Goal: Navigation & Orientation: Find specific page/section

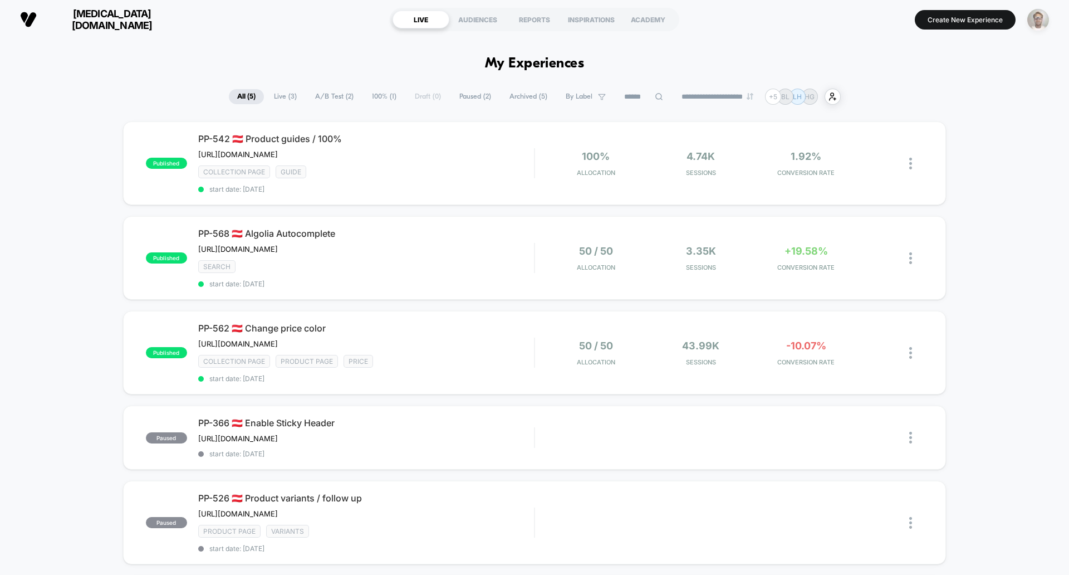
click at [1040, 19] on img "button" at bounding box center [1038, 20] width 22 height 22
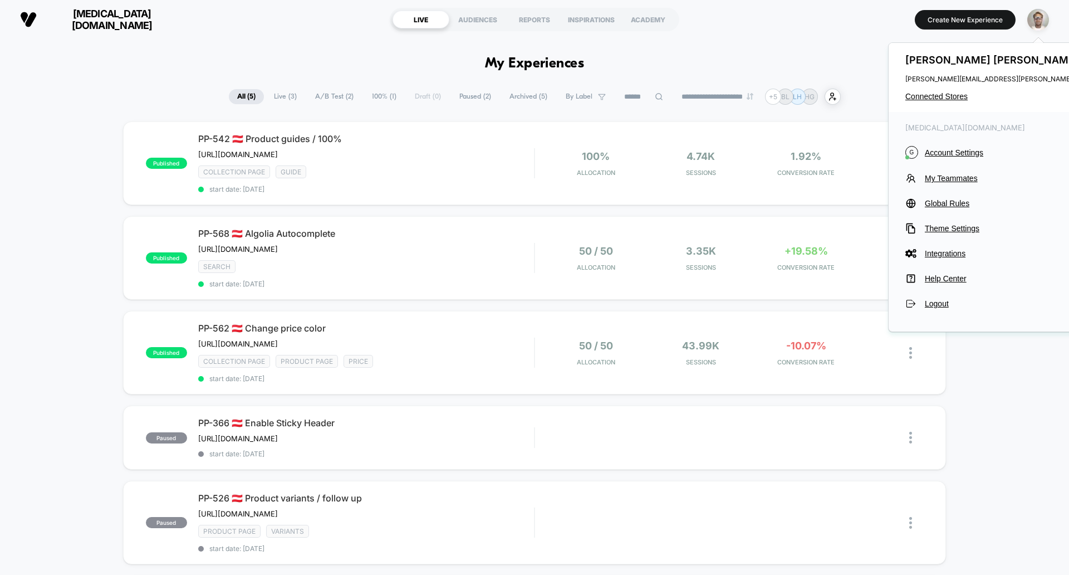
click at [944, 89] on div "[PERSON_NAME] [PERSON_NAME][EMAIL_ADDRESS][PERSON_NAME][MEDICAL_DATA][DOMAIN_NA…" at bounding box center [1043, 77] width 309 height 69
click at [944, 92] on span "Connected Stores" at bounding box center [1043, 96] width 276 height 9
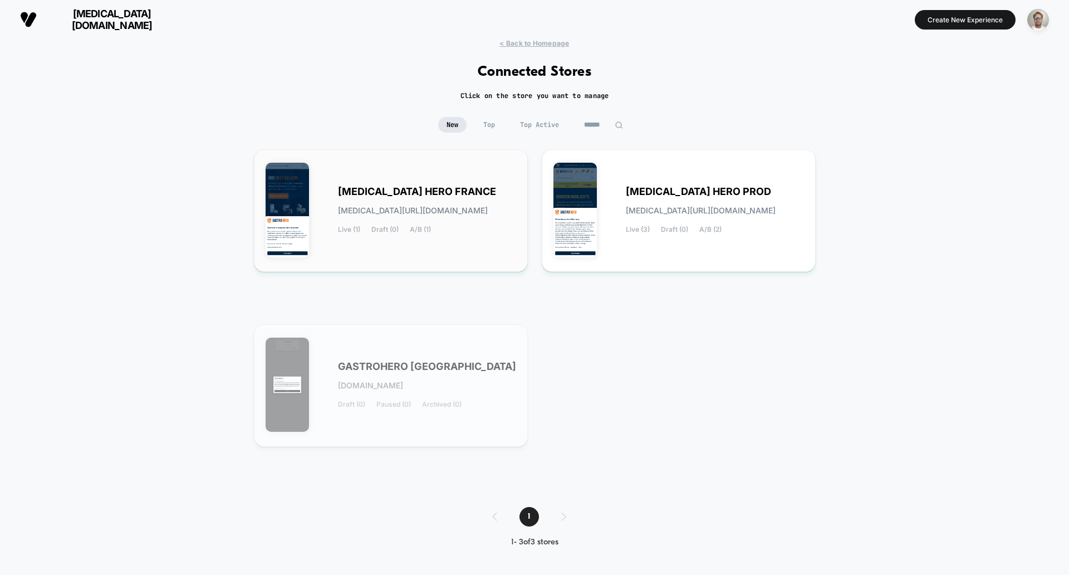
click at [369, 191] on span "[MEDICAL_DATA] HERO FRANCE" at bounding box center [417, 192] width 158 height 8
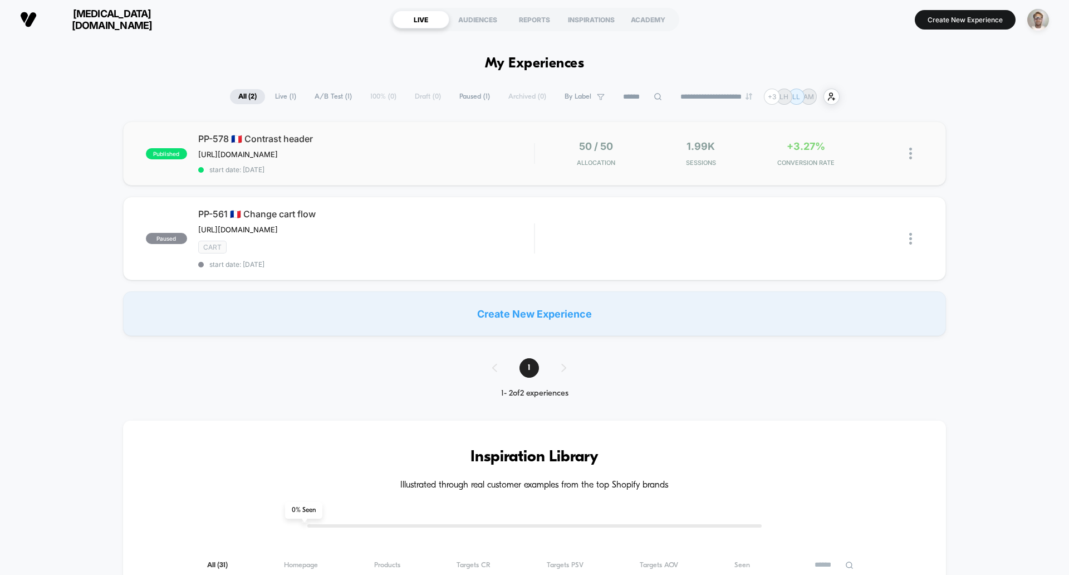
click at [370, 183] on div "published PP-578 🇫🇷 Contrast header [URL][DOMAIN_NAME] Click to edit experience…" at bounding box center [534, 153] width 823 height 64
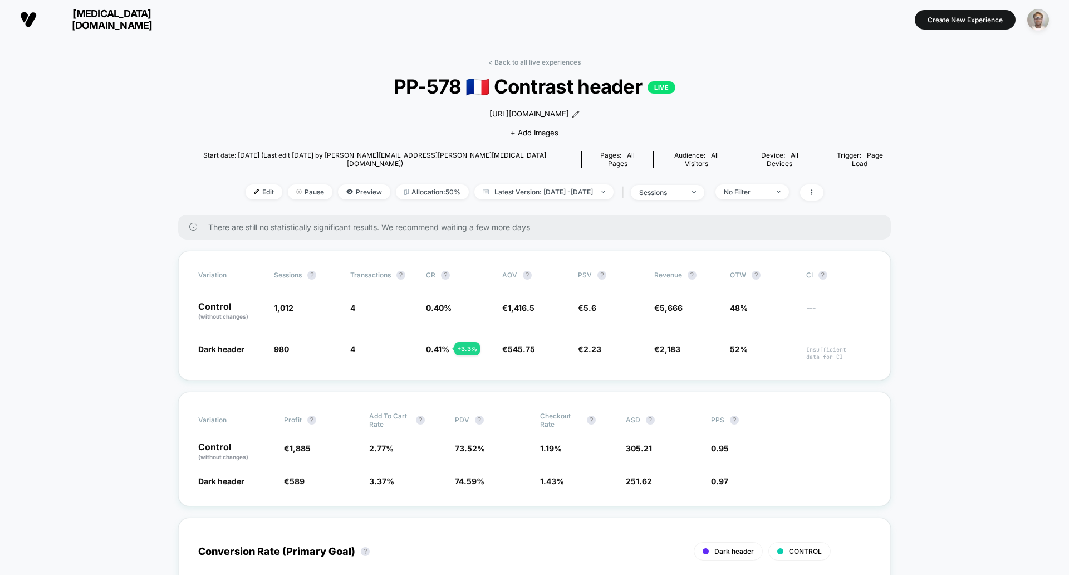
click at [534, 59] on link "< Back to all live experiences" at bounding box center [534, 62] width 92 height 8
